Goal: Transaction & Acquisition: Purchase product/service

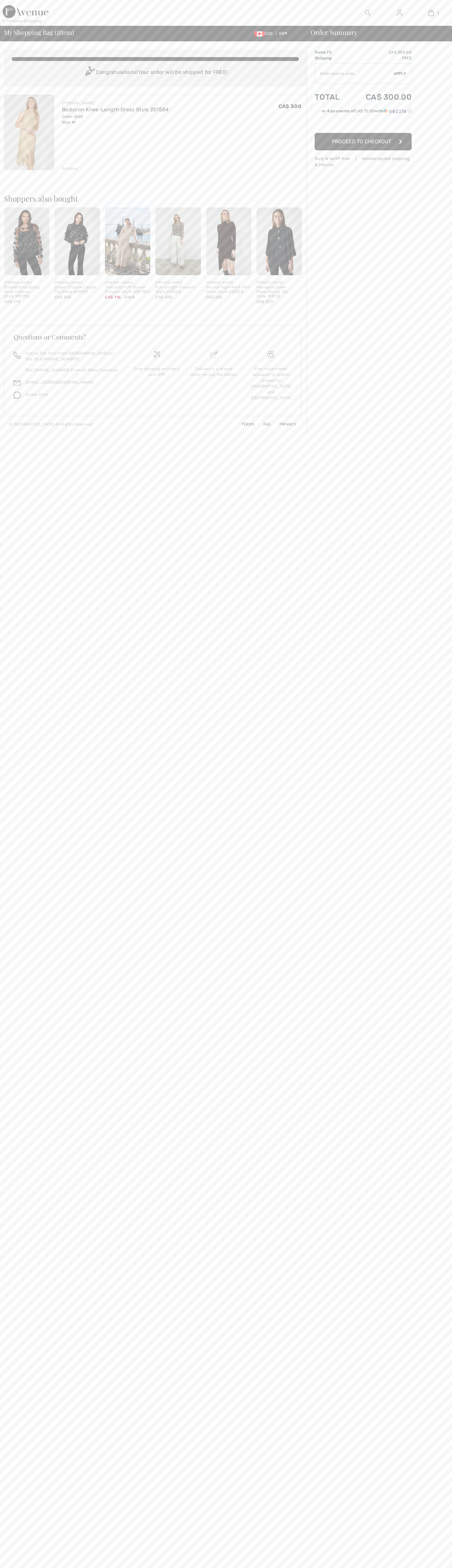
click at [363, 142] on span "Proceed to Checkout" at bounding box center [361, 141] width 60 height 6
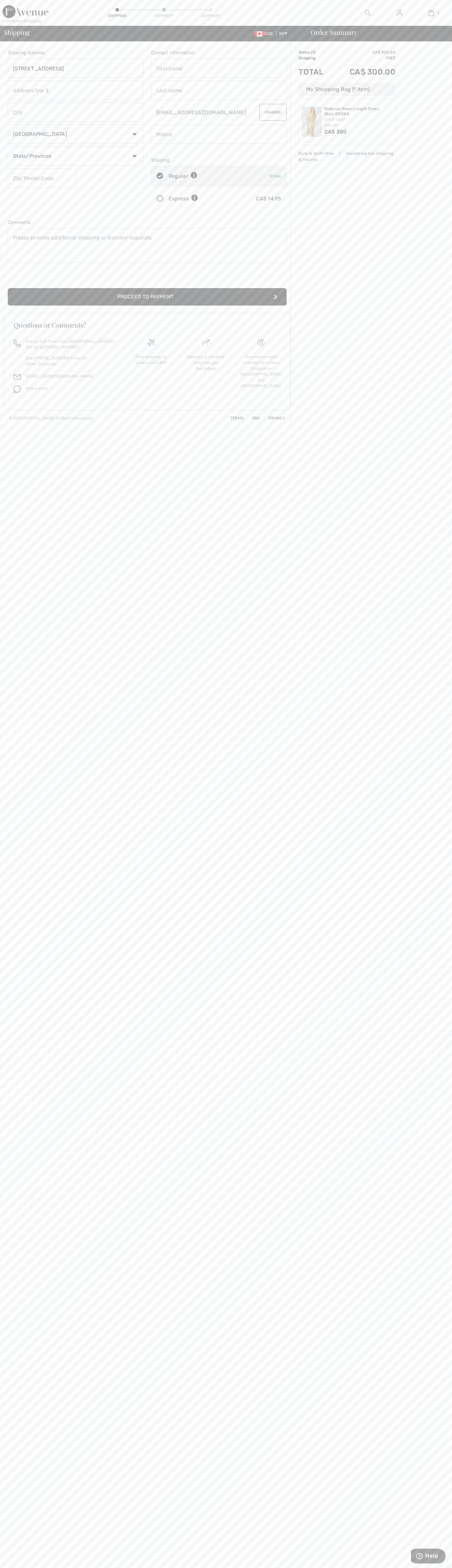
type input "111 Richmond Street West"
type input "First floor"
type input "toronto"
select select "ON"
type input "M5H2G4"
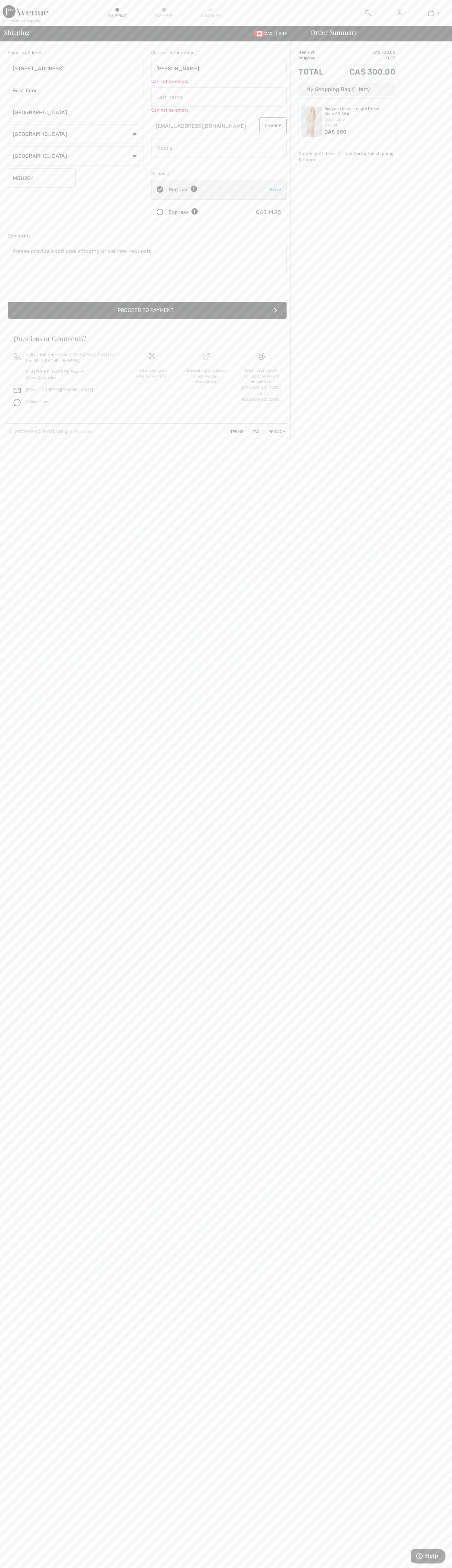
type input "John"
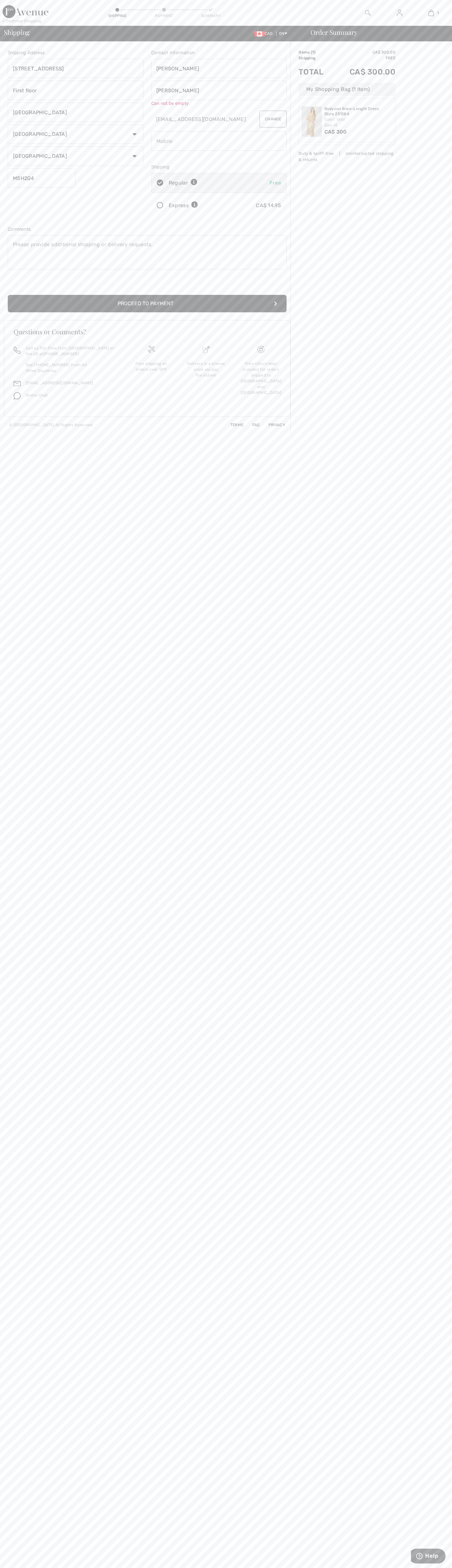
type input "Smith"
type input "5198802300"
radio input "true"
click at [200, 199] on input "radio" at bounding box center [200, 199] width 4 height 19
radio input "true"
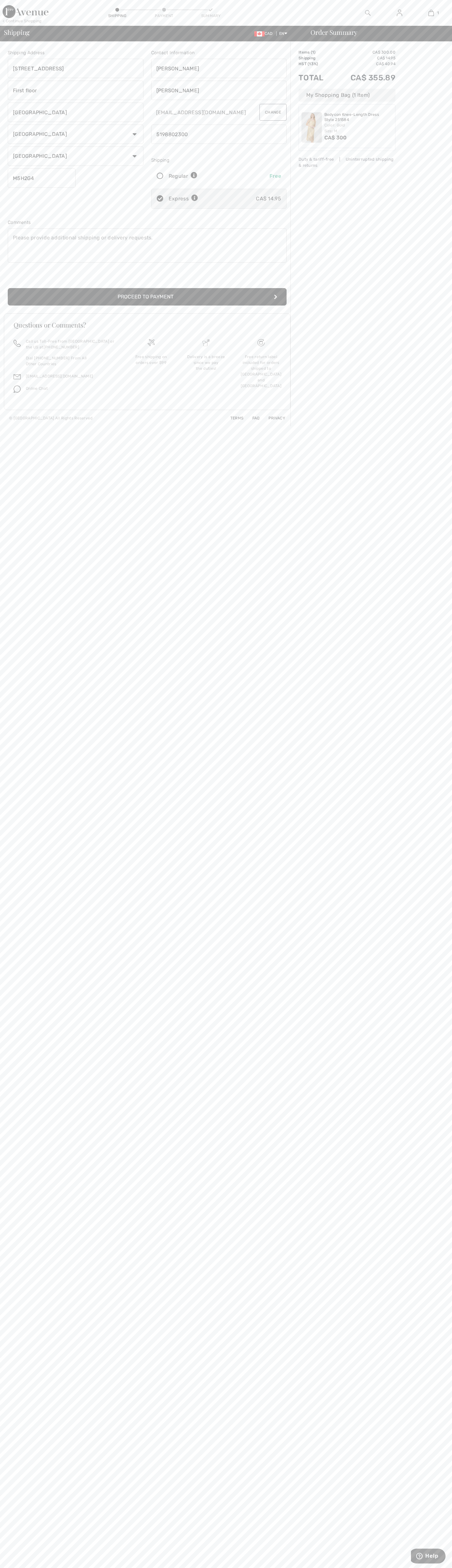
click at [147, 297] on button "Proceed to Payment" at bounding box center [147, 296] width 278 height 18
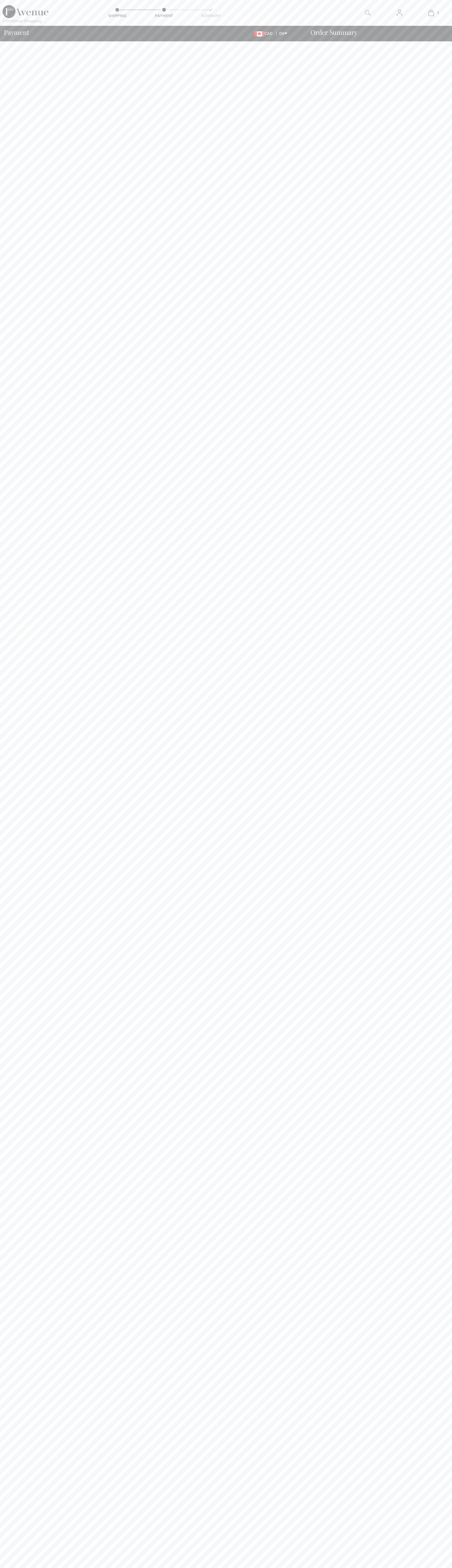
click at [271, 27] on div "Payment CAD EN English Français Order Summary" at bounding box center [226, 33] width 452 height 15
click at [431, 169] on body "We value your privacy We use cookies to enhance your browsing experience, serve…" at bounding box center [226, 784] width 452 height 1568
click at [95, 1567] on html "We value your privacy We use cookies to enhance your browsing experience, serve…" at bounding box center [226, 784] width 452 height 1568
click at [31, 643] on body "We value your privacy We use cookies to enhance your browsing experience, serve…" at bounding box center [226, 784] width 452 height 1568
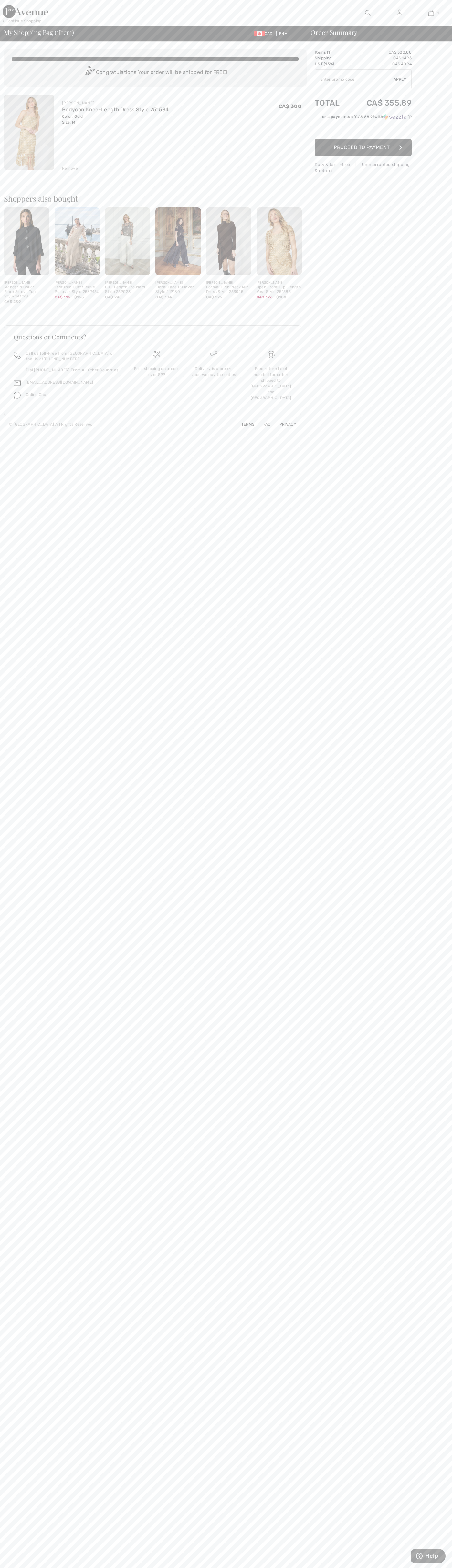
click at [70, 169] on div "Remove" at bounding box center [70, 169] width 16 height 6
